Goal: Task Accomplishment & Management: Manage account settings

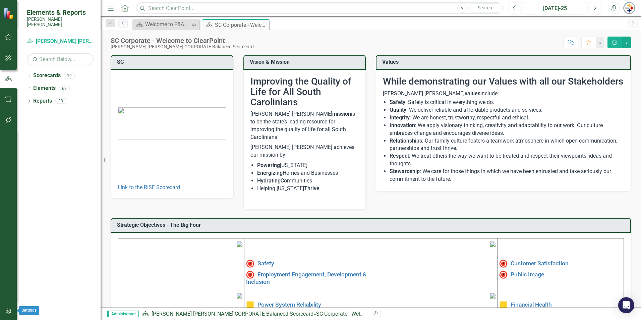
click at [9, 309] on icon "button" at bounding box center [8, 310] width 7 height 5
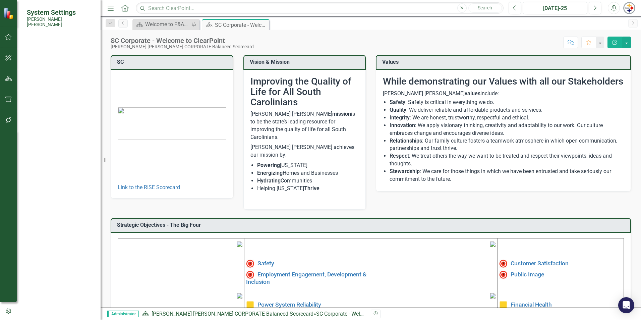
click at [49, 49] on link "Manage Users" at bounding box center [60, 52] width 67 height 8
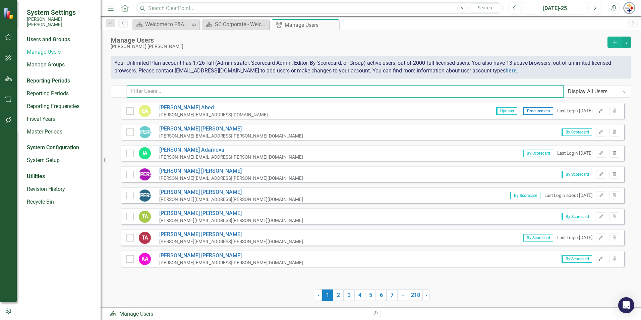
click at [177, 91] on input "text" at bounding box center [345, 91] width 437 height 12
type input "Michelle"
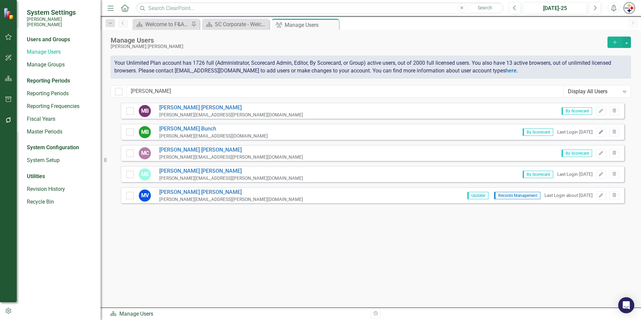
click at [599, 132] on icon "Edit" at bounding box center [601, 132] width 5 height 4
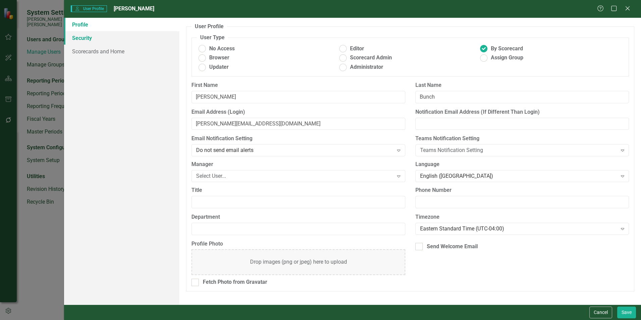
click at [93, 43] on link "Security" at bounding box center [121, 37] width 115 height 13
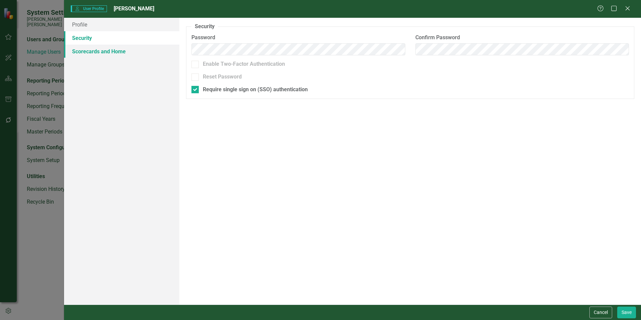
click at [96, 50] on link "Scorecards and Home" at bounding box center [121, 51] width 115 height 13
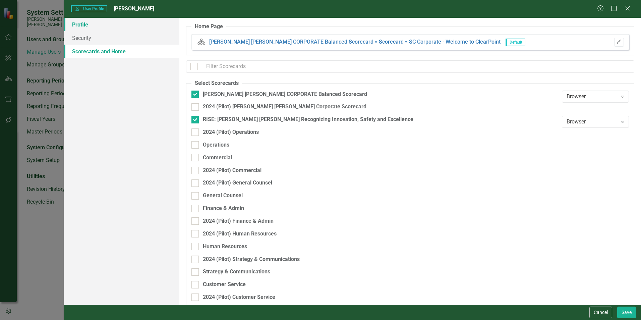
click at [75, 25] on link "Profile" at bounding box center [121, 24] width 115 height 13
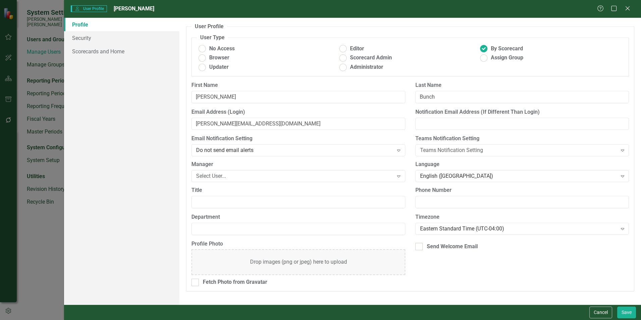
click at [84, 28] on link "Profile" at bounding box center [121, 24] width 115 height 13
click at [628, 9] on icon "Close" at bounding box center [628, 8] width 8 height 6
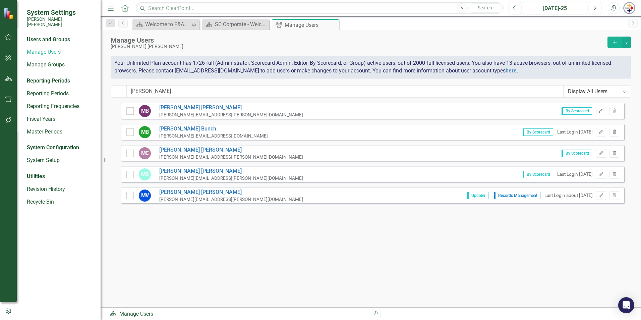
click at [618, 133] on button "Trash" at bounding box center [615, 132] width 10 height 9
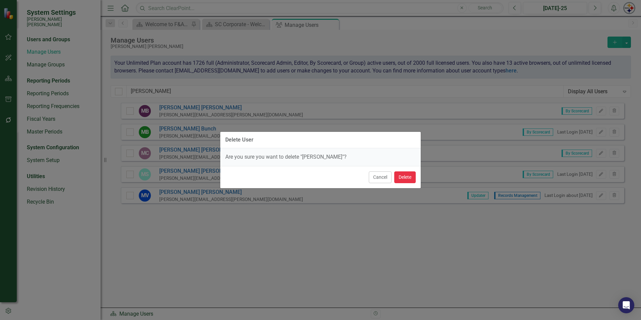
click at [406, 179] on button "Delete" at bounding box center [405, 177] width 21 height 12
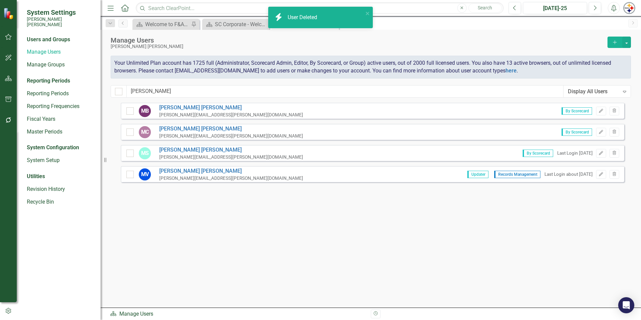
click at [616, 44] on icon "Add" at bounding box center [615, 42] width 6 height 5
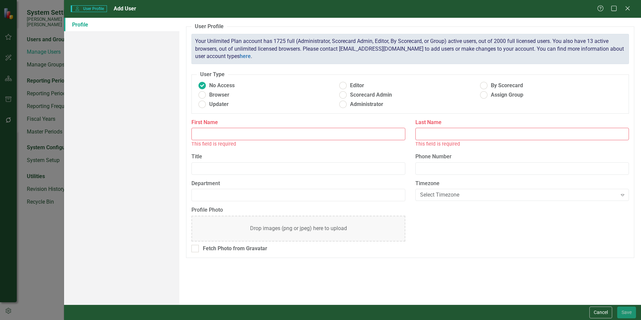
click at [227, 135] on input "First Name" at bounding box center [299, 134] width 214 height 12
type input "Michelle"
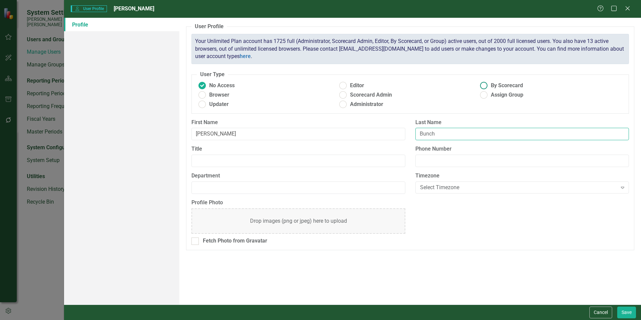
type input "Bunch"
click at [483, 86] on ins at bounding box center [484, 86] width 10 height 10
click at [483, 86] on input "By Scorecard" at bounding box center [484, 86] width 10 height 10
radio input "true"
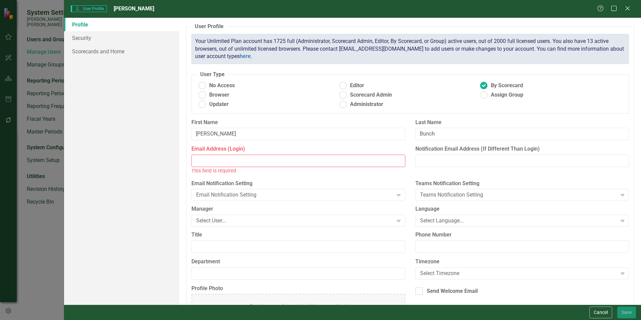
click at [204, 158] on input "Email Address (Login)" at bounding box center [299, 161] width 214 height 12
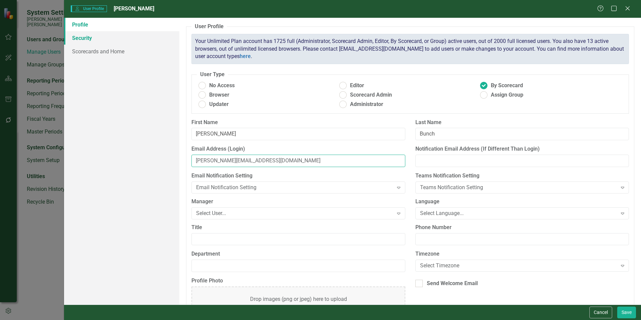
type input "michelle.bunch@santeecooper.com"
click at [81, 38] on link "Security" at bounding box center [121, 37] width 115 height 13
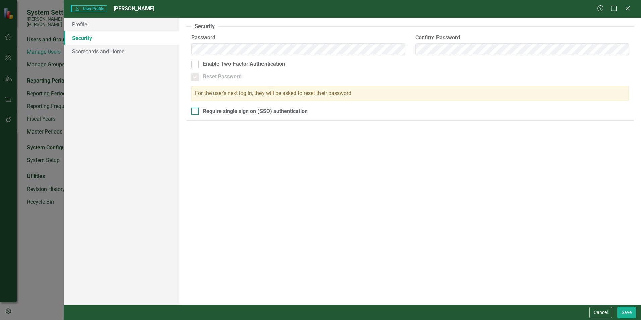
click at [195, 109] on input "Require single sign on (SSO) authentication" at bounding box center [194, 110] width 4 height 4
checkbox input "true"
click at [92, 52] on link "Scorecards and Home" at bounding box center [121, 51] width 115 height 13
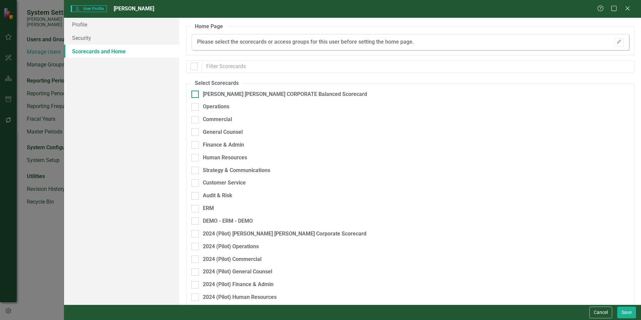
click at [199, 94] on div at bounding box center [195, 94] width 7 height 7
click at [196, 94] on input "Santee Cooper CORPORATE Balanced Scorecard" at bounding box center [194, 93] width 4 height 4
checkbox input "true"
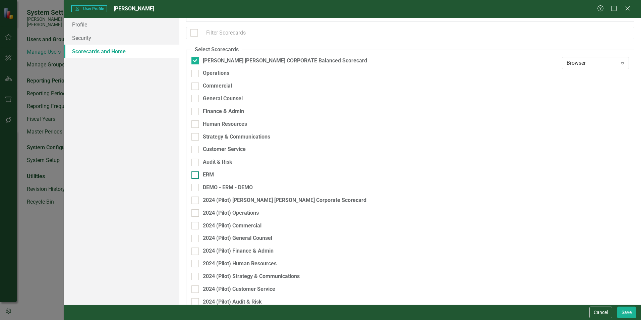
scroll to position [83, 0]
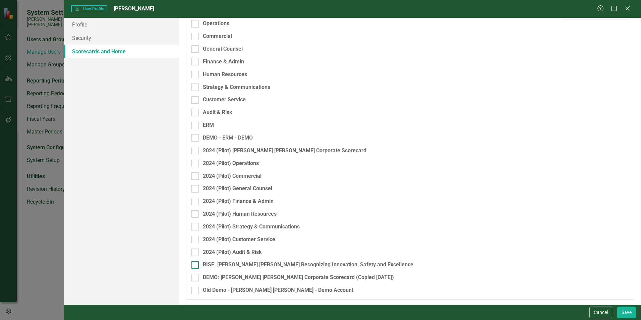
click at [198, 264] on div at bounding box center [195, 264] width 7 height 7
click at [196, 264] on input "RISE: Santee Cooper Recognizing Innovation, Safety and Excellence" at bounding box center [194, 263] width 4 height 4
checkbox input "true"
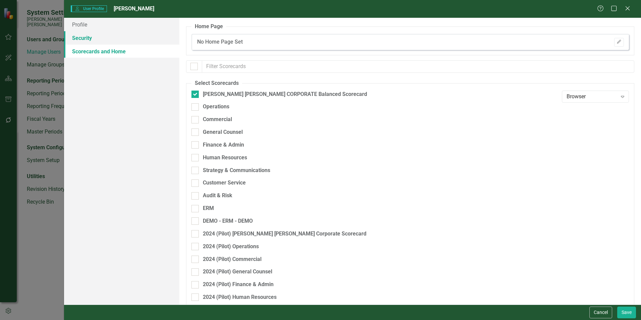
click at [115, 34] on link "Security" at bounding box center [121, 37] width 115 height 13
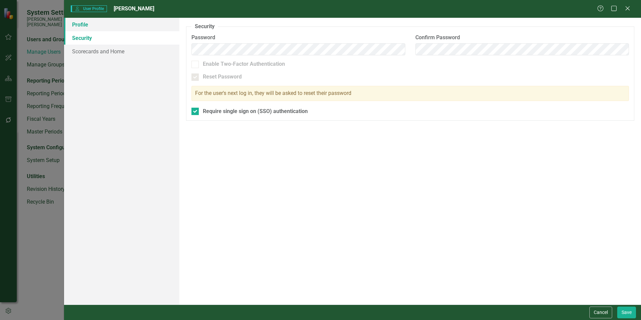
click at [84, 27] on link "Profile" at bounding box center [121, 24] width 115 height 13
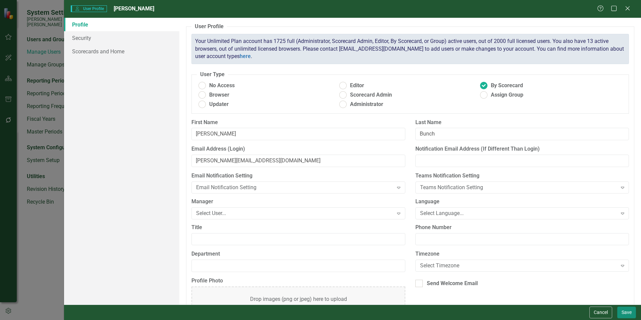
click at [628, 312] on button "Save" at bounding box center [627, 313] width 19 height 12
